Goal: Task Accomplishment & Management: Complete application form

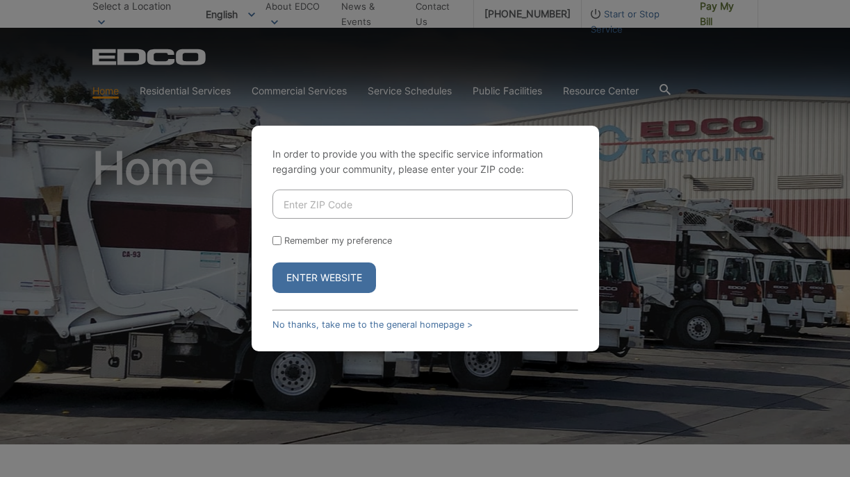
click at [359, 212] on input "Enter ZIP Code" at bounding box center [422, 204] width 300 height 29
type input "91901"
click at [324, 278] on button "Enter Website" at bounding box center [324, 278] width 104 height 31
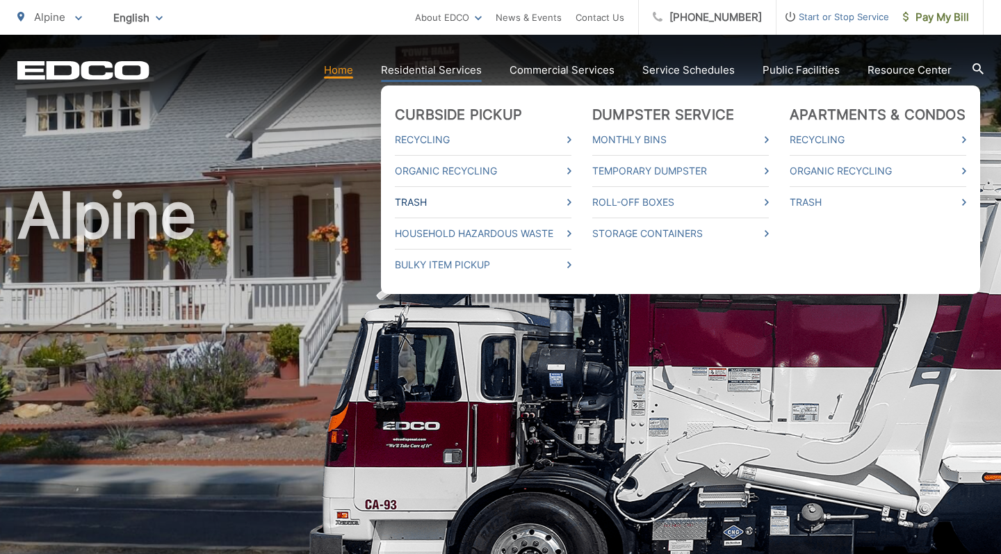
click at [425, 198] on link "Trash" at bounding box center [483, 202] width 177 height 17
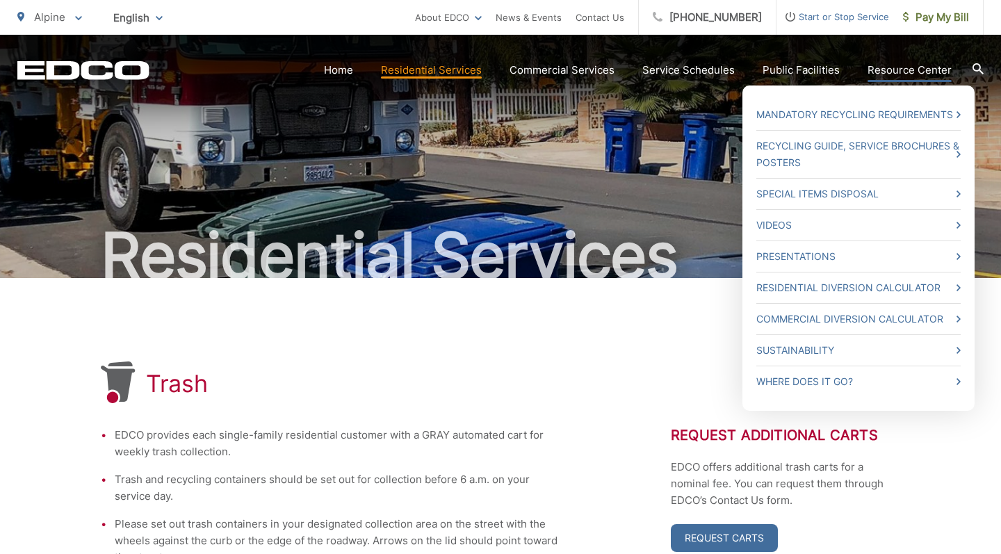
click at [885, 66] on link "Resource Center" at bounding box center [909, 70] width 84 height 17
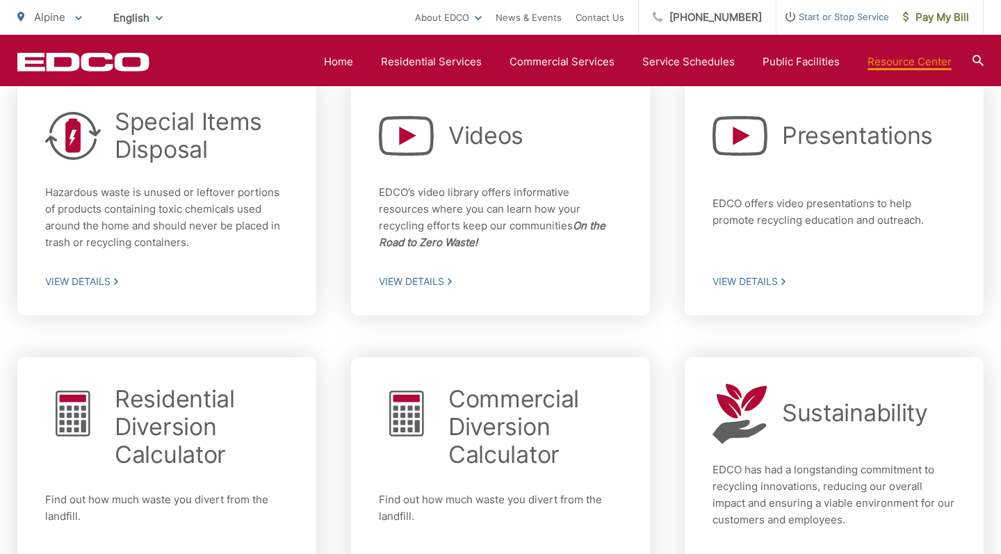
scroll to position [699, 0]
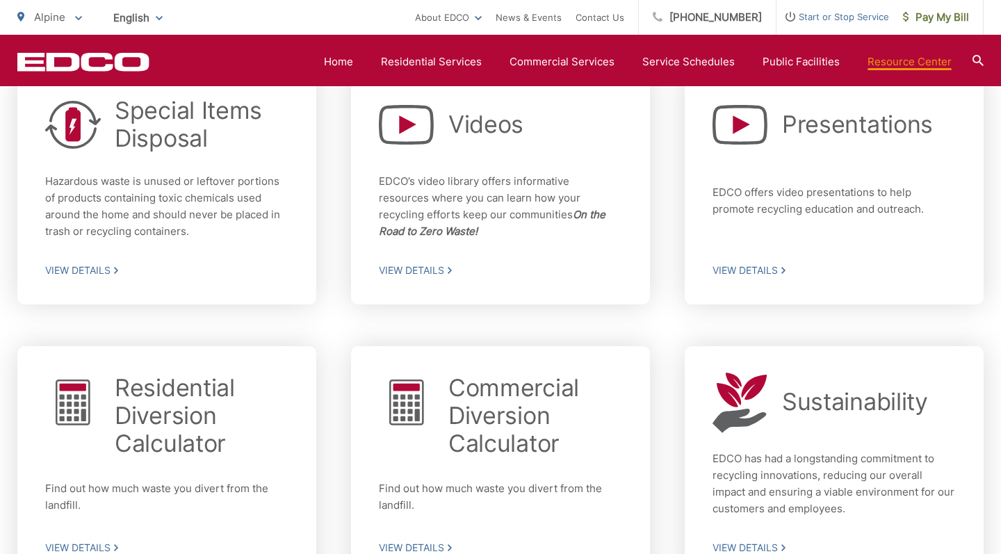
click at [841, 17] on span "Start or Stop Service" at bounding box center [832, 16] width 113 height 17
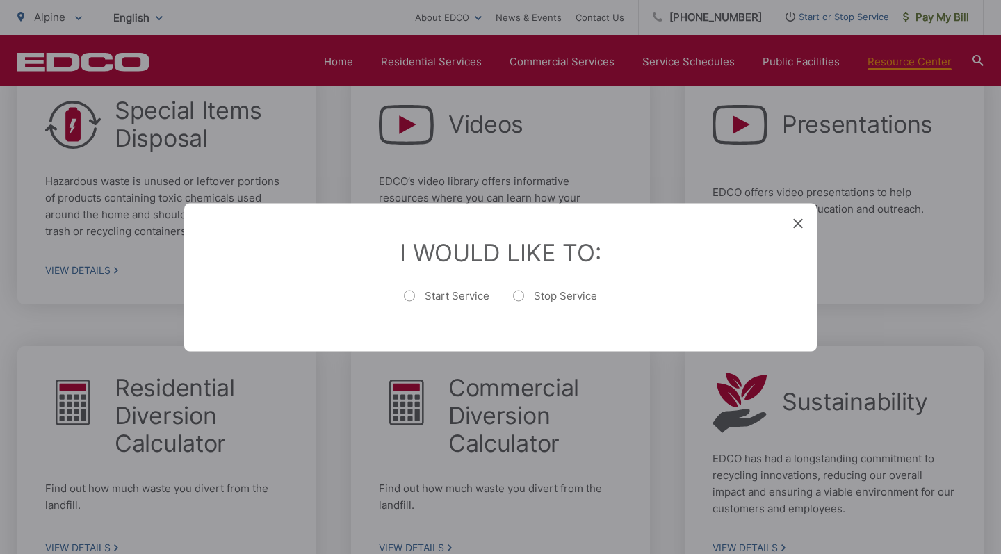
click at [412, 296] on label "Start Service" at bounding box center [446, 302] width 85 height 28
radio input "true"
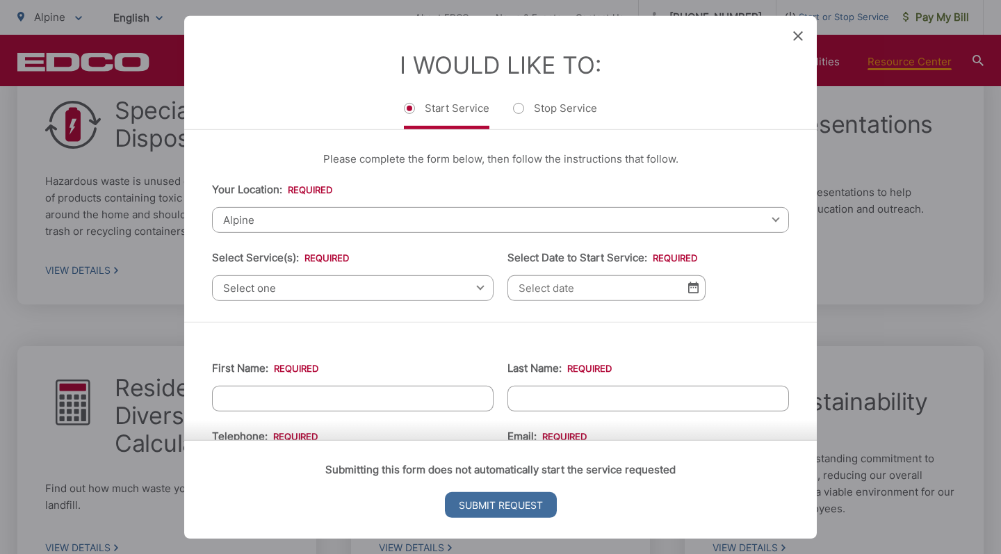
click at [354, 286] on span "Select one" at bounding box center [352, 288] width 281 height 26
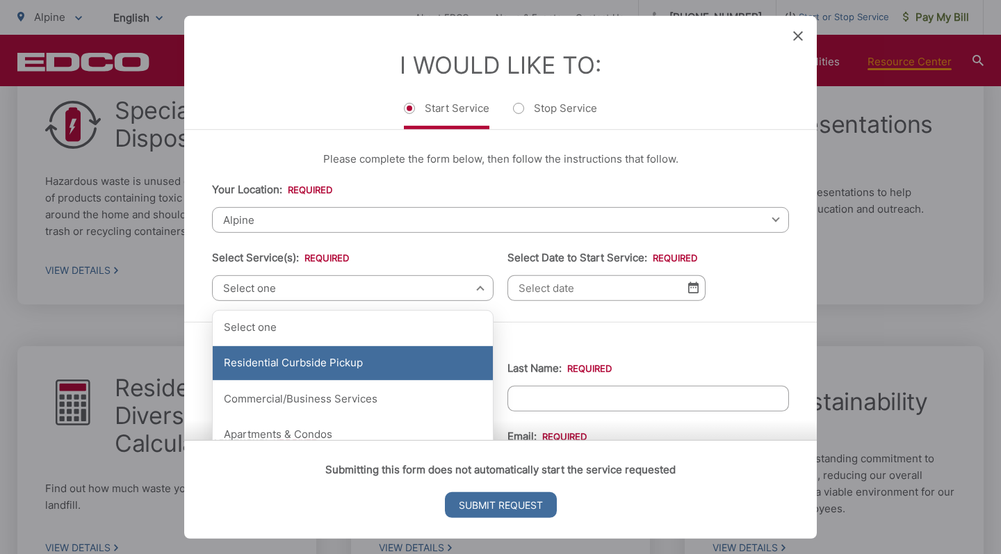
click at [355, 363] on div "Residential Curbside Pickup" at bounding box center [353, 363] width 280 height 35
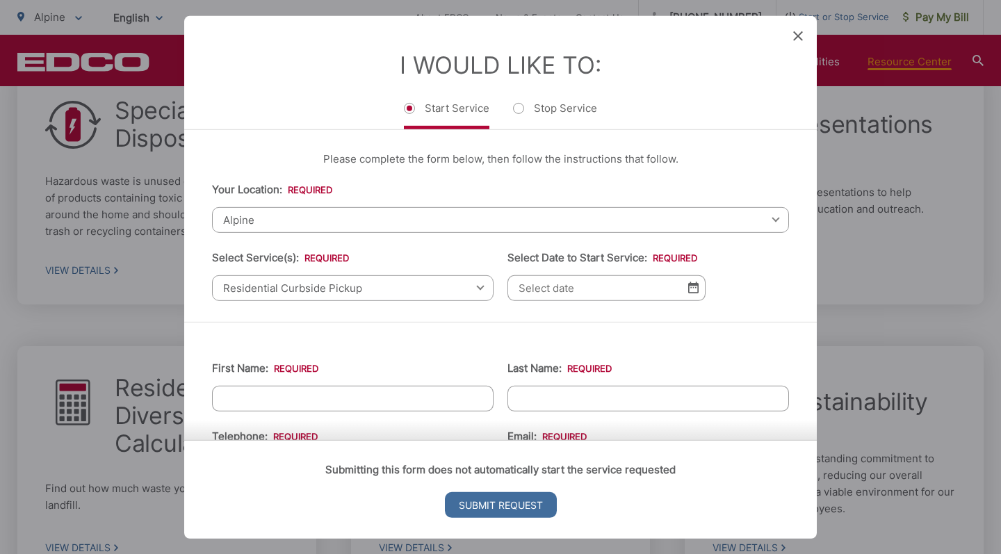
click at [694, 293] on img at bounding box center [693, 287] width 10 height 12
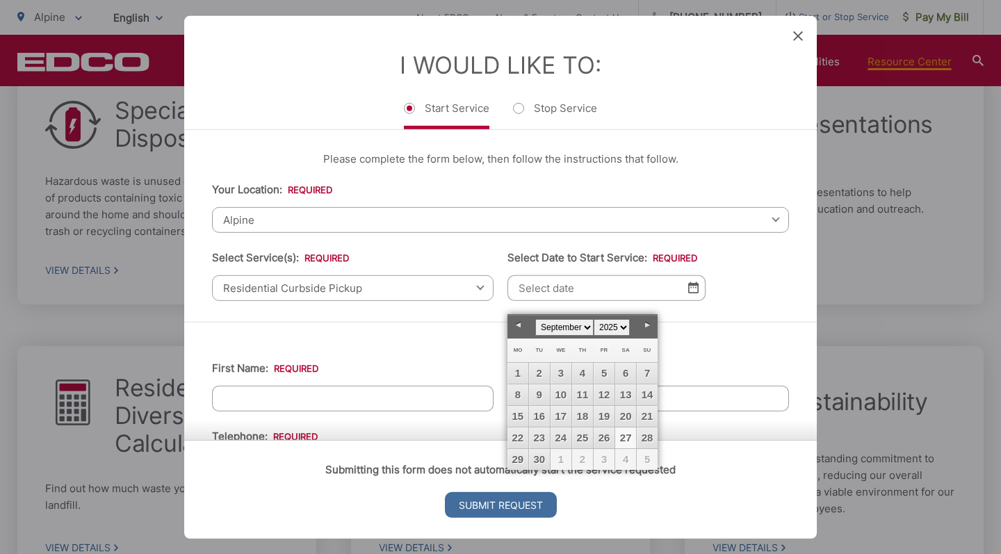
click at [628, 436] on link "27" at bounding box center [625, 437] width 21 height 21
type input "09/27/2025"
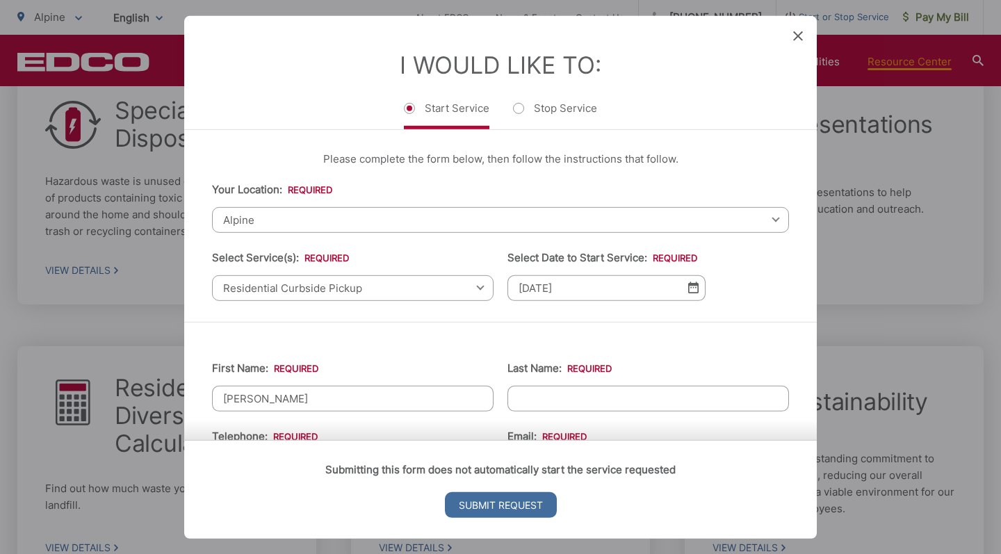
type input "benjamin"
type input "folker"
click at [487, 502] on input "Submit Request" at bounding box center [501, 505] width 112 height 26
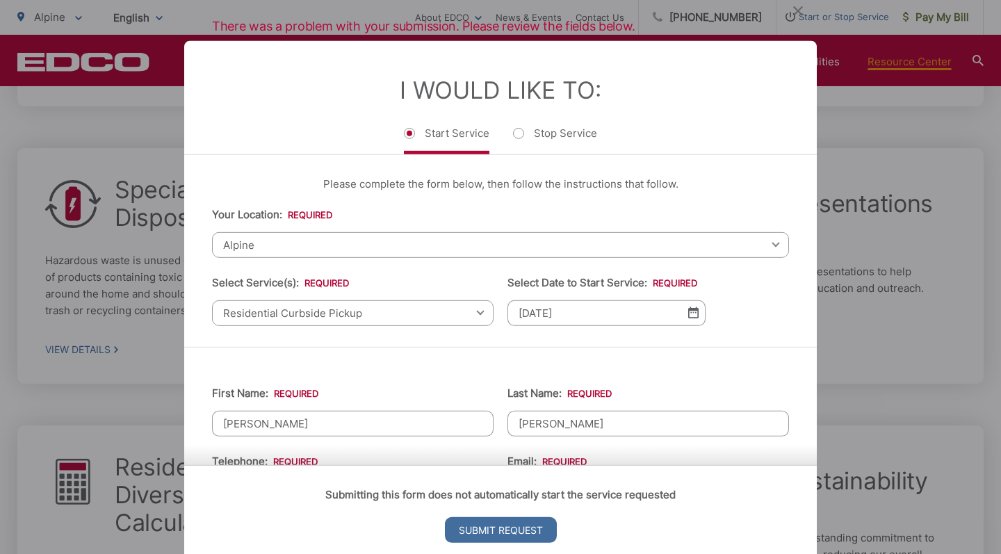
scroll to position [5, 0]
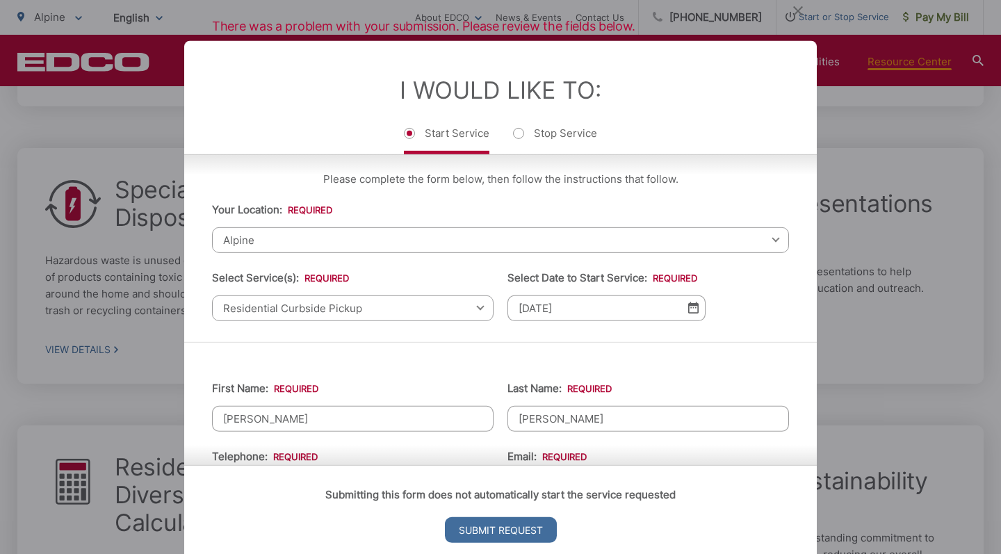
click at [313, 242] on span "Alpine" at bounding box center [500, 240] width 577 height 26
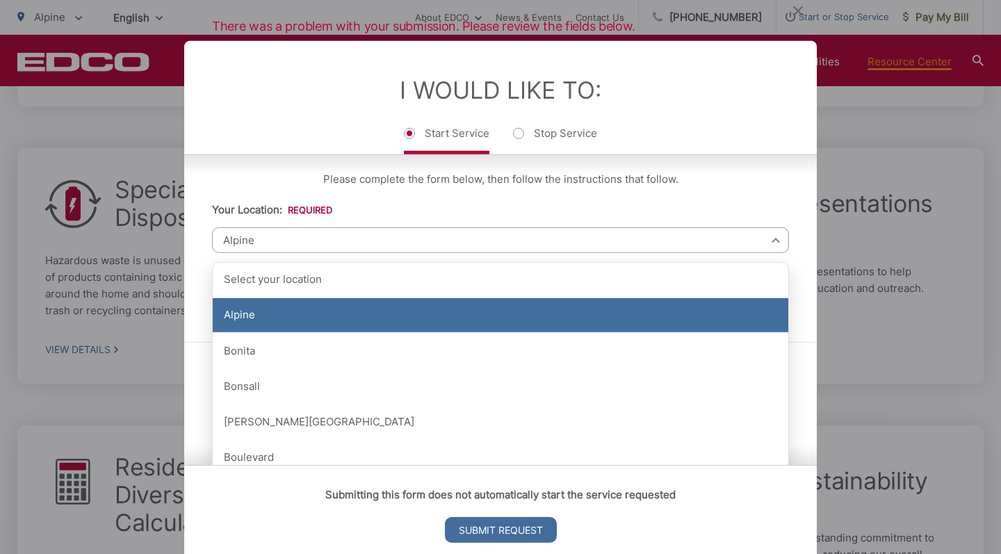
click at [268, 316] on div "Alpine" at bounding box center [500, 315] width 575 height 35
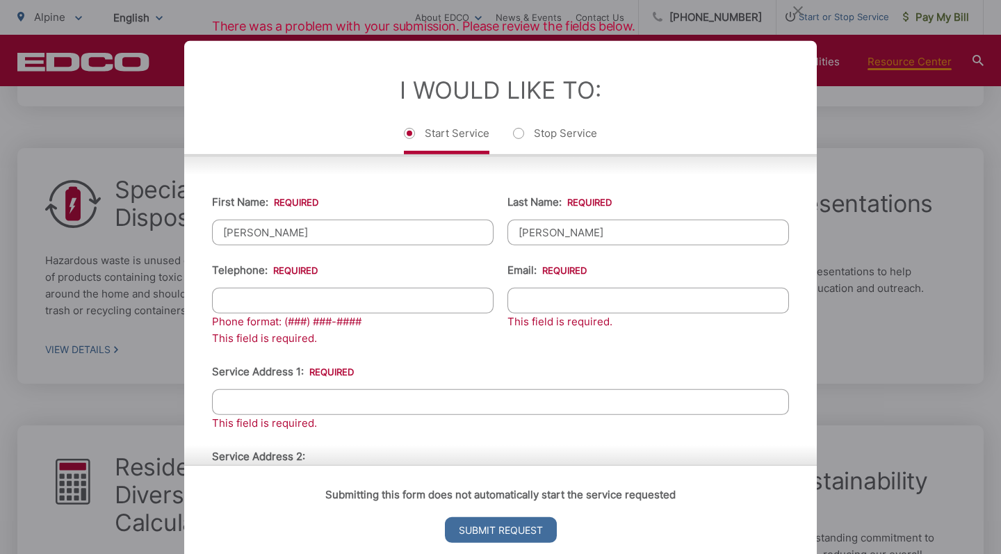
scroll to position [199, 0]
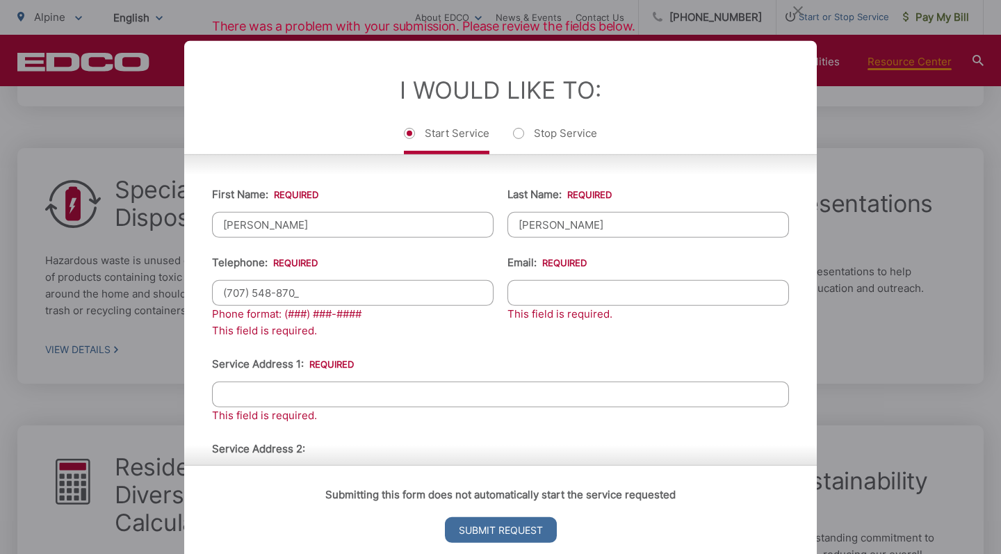
type input "(707) 548-8705"
type input "bdfolker@gmail.com"
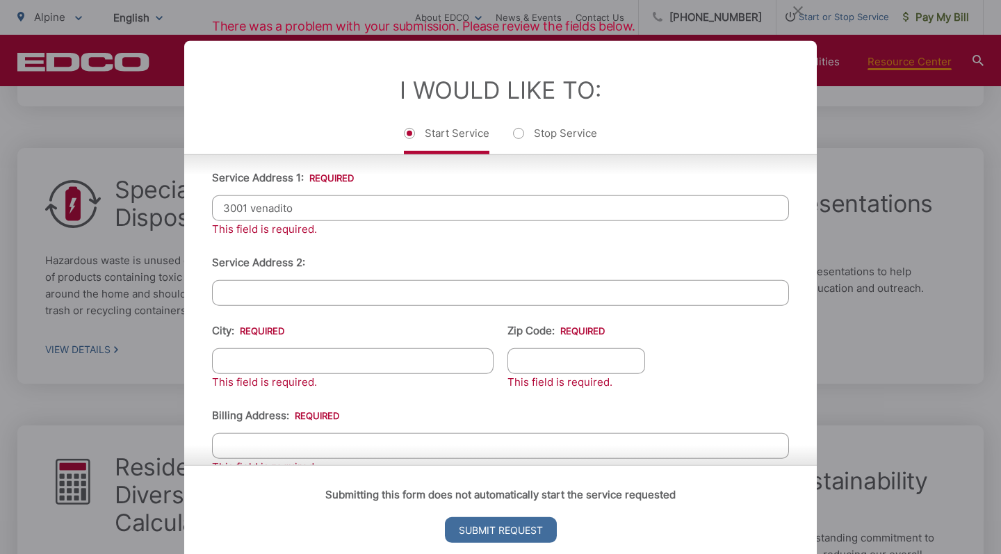
scroll to position [393, 0]
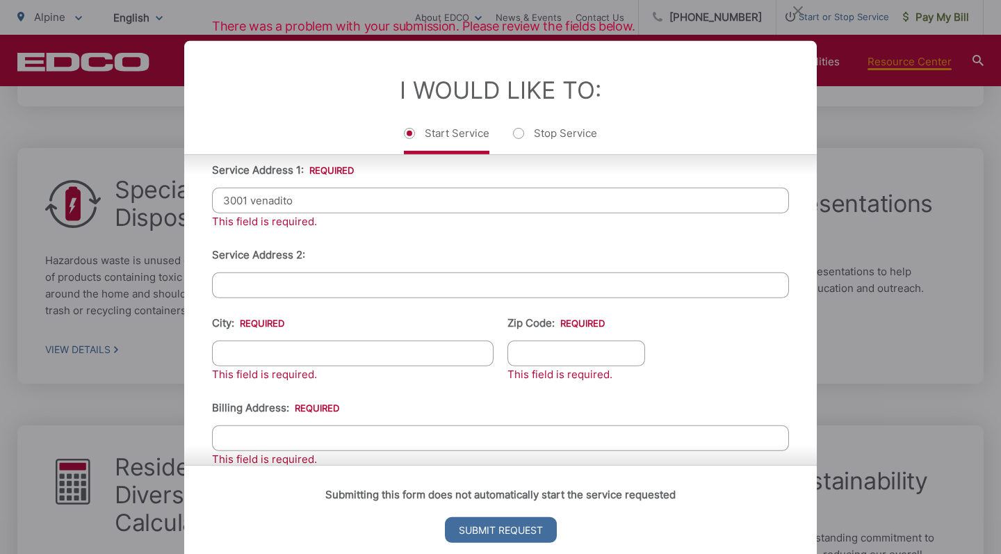
type input "3001 venadito"
type input "alpine"
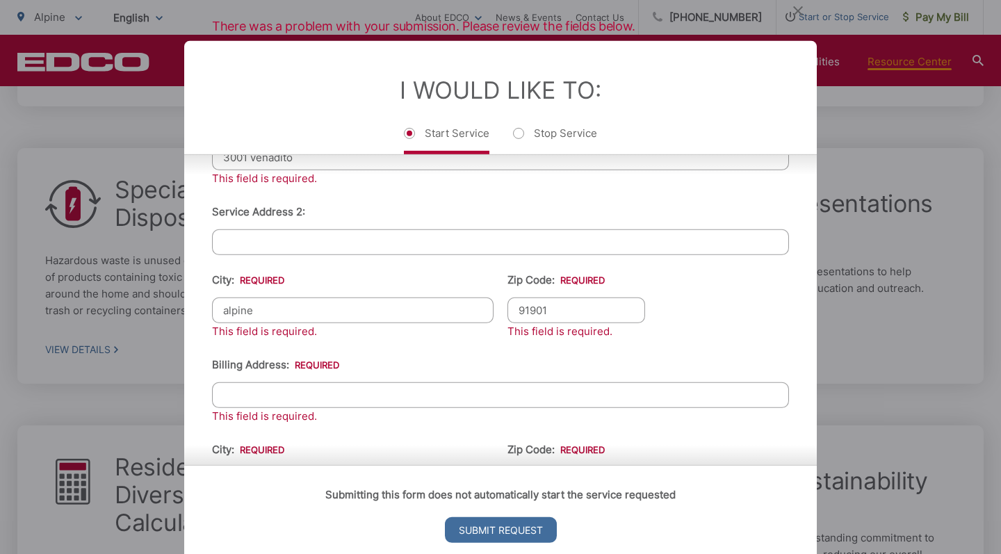
scroll to position [450, 0]
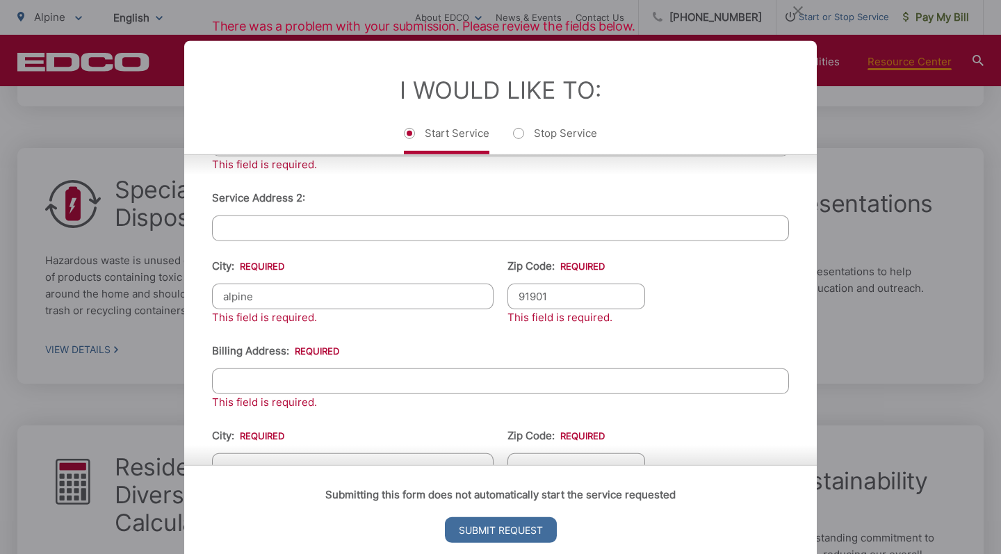
type input "91901"
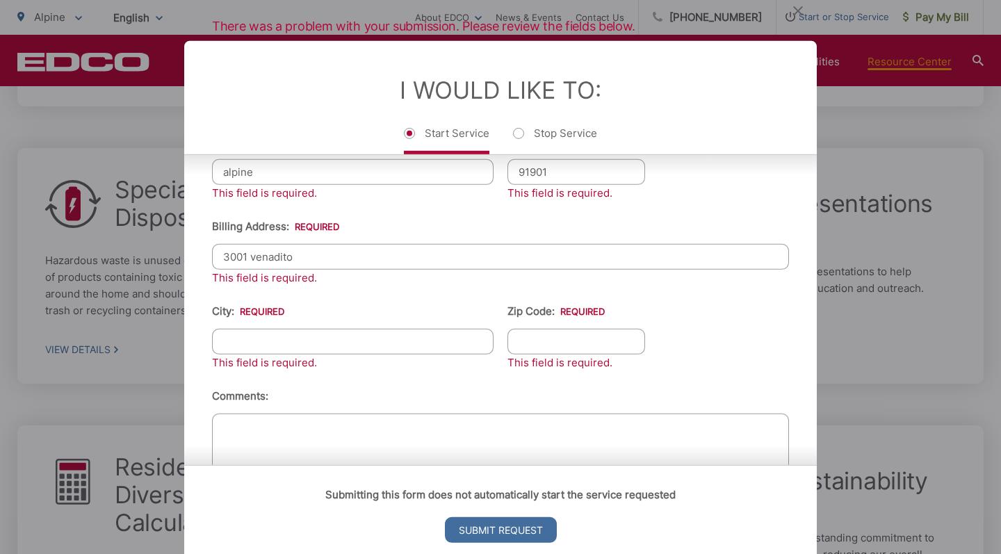
scroll to position [593, 0]
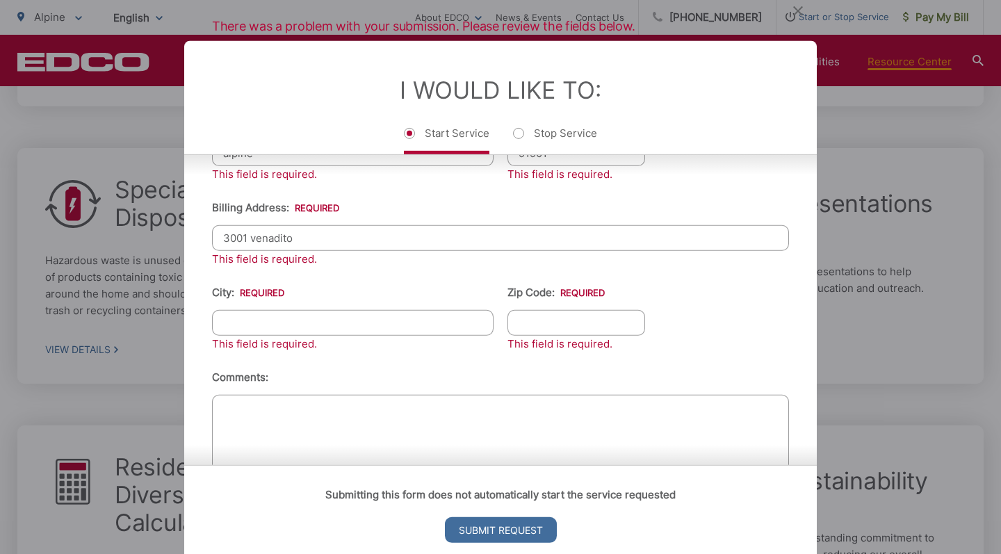
type input "3001 venadito"
type input "alpine"
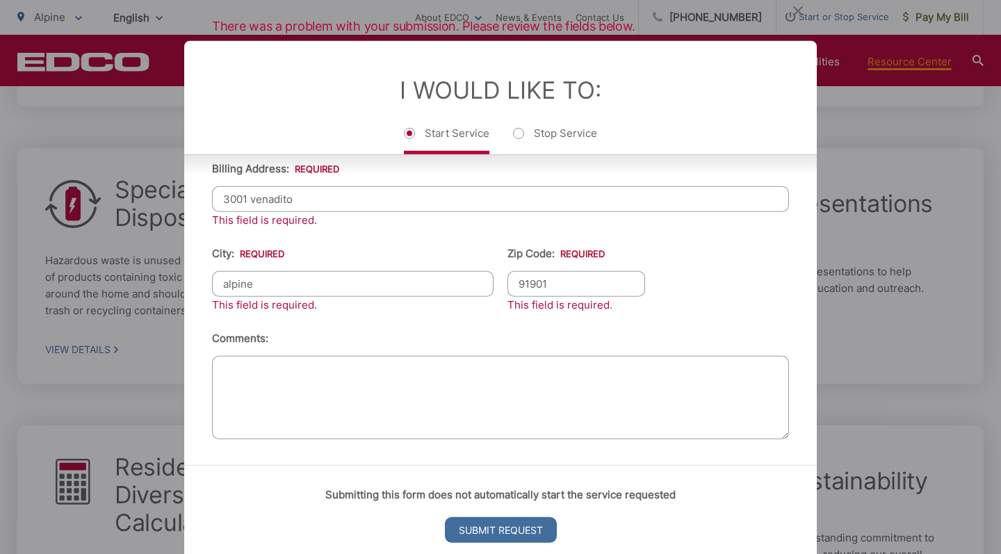
scroll to position [642, 0]
type input "91901"
click at [499, 530] on input "Submit Request" at bounding box center [501, 530] width 112 height 26
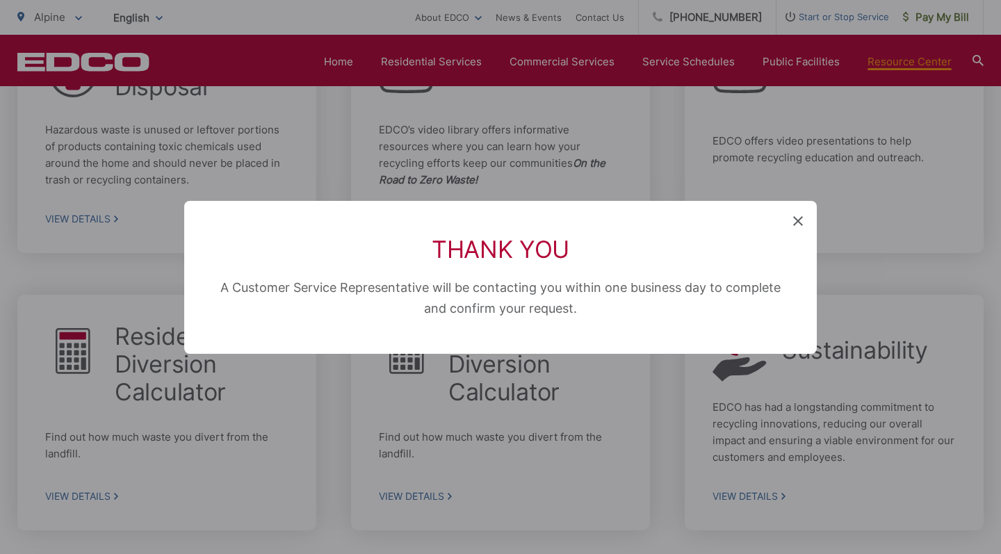
scroll to position [14, 6]
click at [798, 224] on icon at bounding box center [798, 221] width 10 height 10
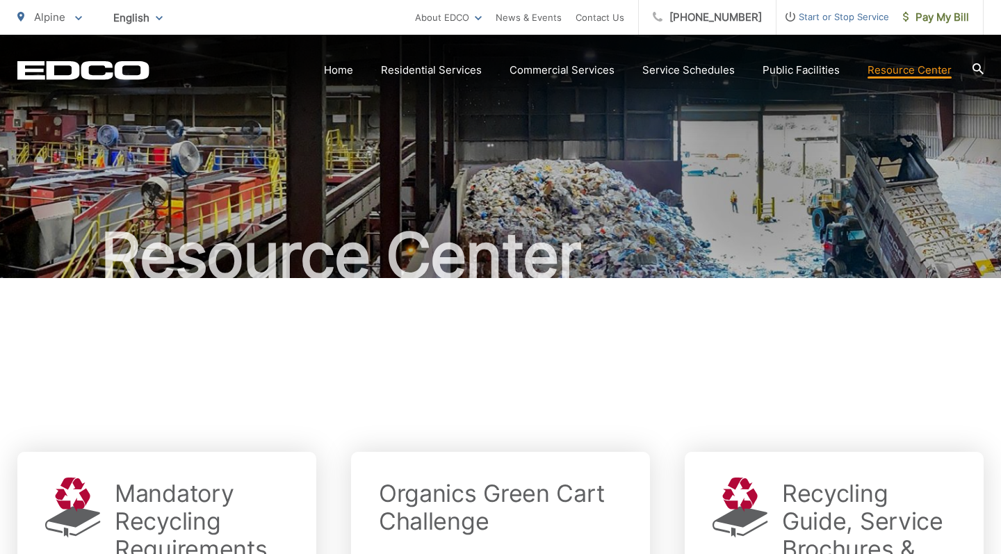
scroll to position [0, 0]
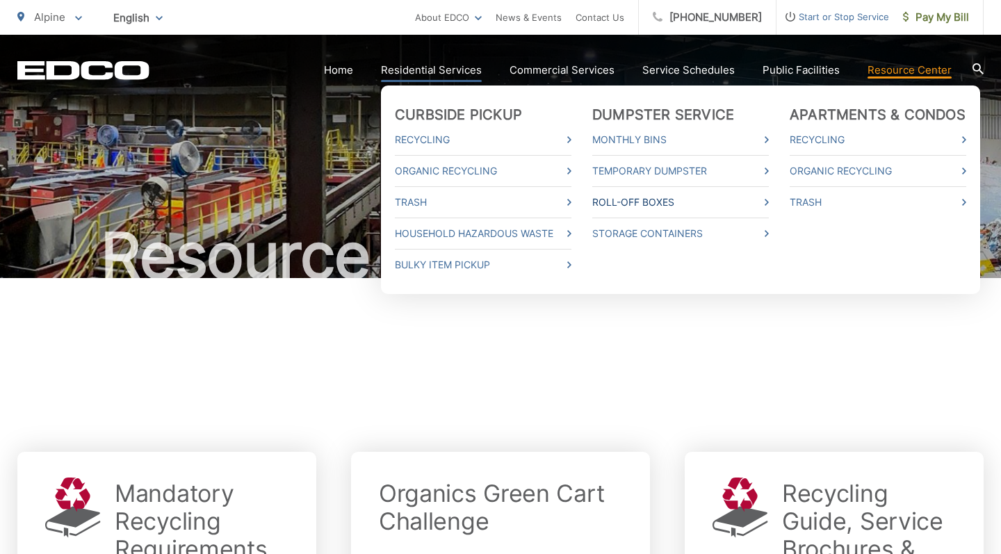
click at [665, 205] on link "Roll-Off Boxes" at bounding box center [680, 202] width 177 height 17
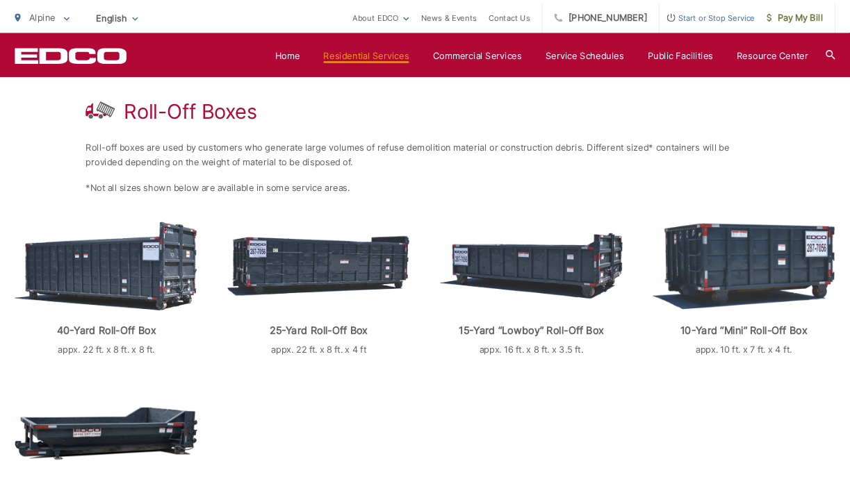
scroll to position [245, 0]
